Goal: Task Accomplishment & Management: Manage account settings

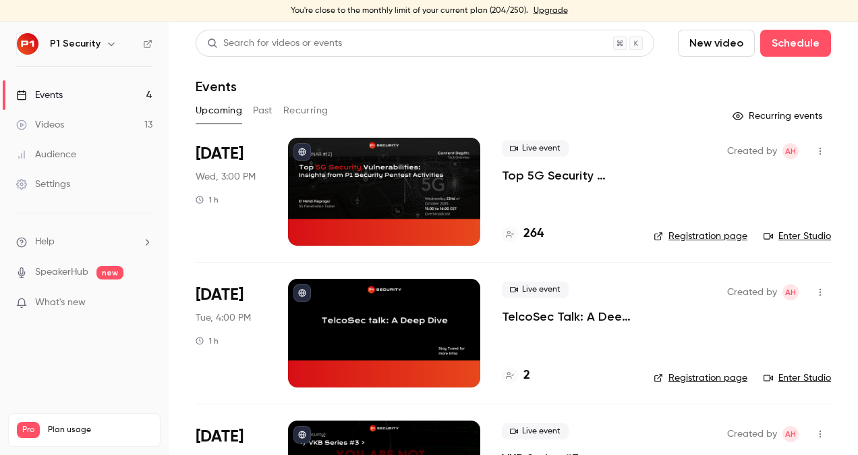
click at [586, 165] on div "Live event Top 5G Security Vulnerabilities: Insights from P1 Security Pentest A…" at bounding box center [567, 161] width 130 height 43
click at [563, 177] on p "Top 5G Security Vulnerabilities: Insights from P1 Security Pentest Activities" at bounding box center [567, 175] width 130 height 16
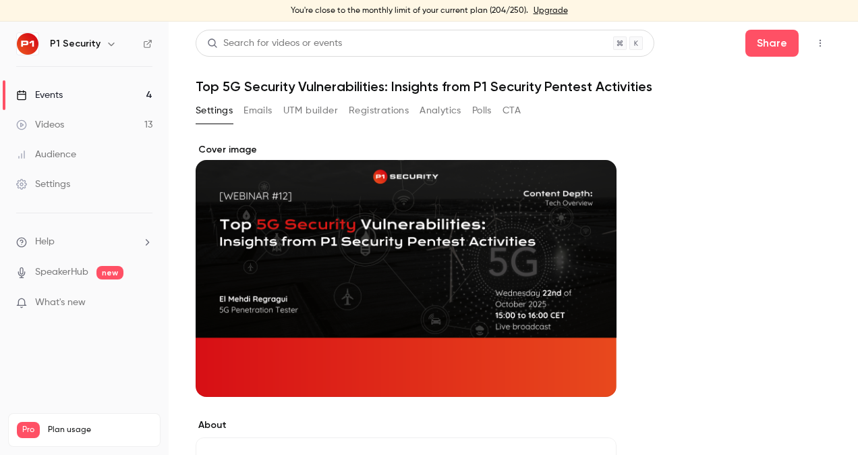
click at [374, 115] on button "Registrations" at bounding box center [379, 111] width 60 height 22
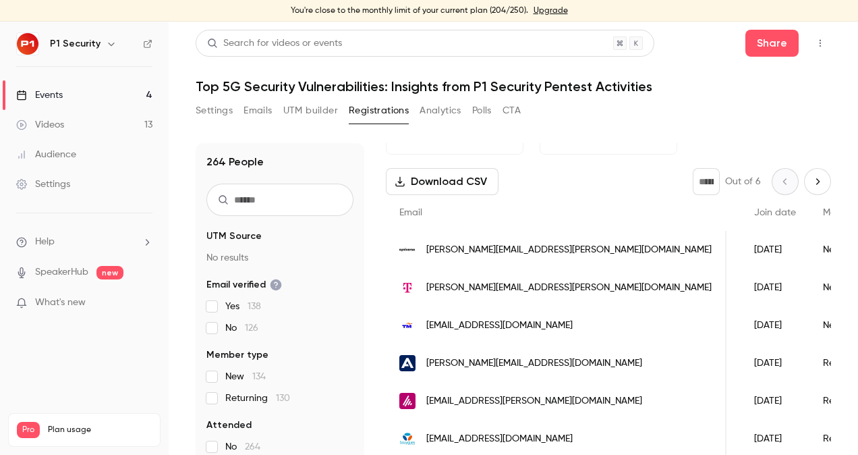
scroll to position [0, 183]
click at [38, 96] on div "Events" at bounding box center [39, 94] width 47 height 13
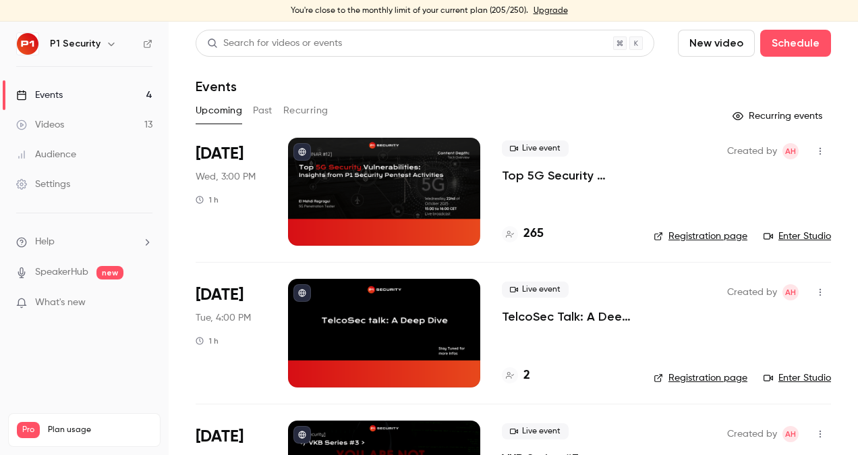
click at [559, 175] on p "Top 5G Security Vulnerabilities: Insights from P1 Security Pentest Activities" at bounding box center [567, 175] width 130 height 16
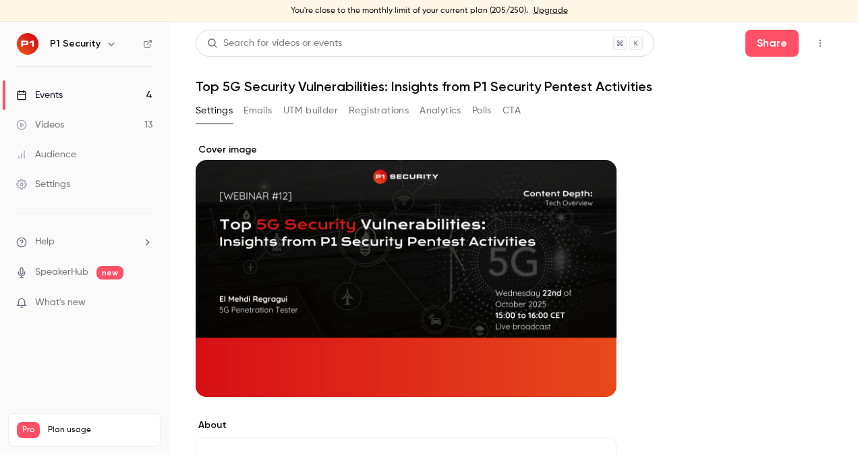
click at [366, 117] on button "Registrations" at bounding box center [379, 111] width 60 height 22
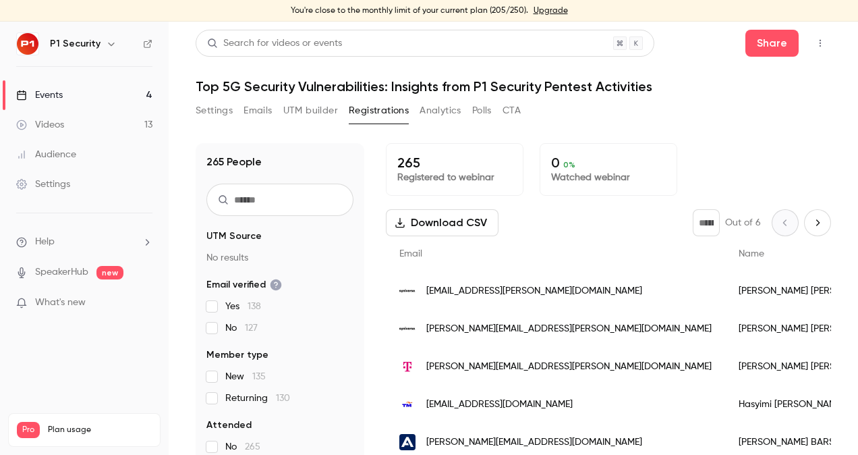
click at [101, 80] on link "Events 4" at bounding box center [84, 95] width 169 height 30
